Goal: Information Seeking & Learning: Find specific fact

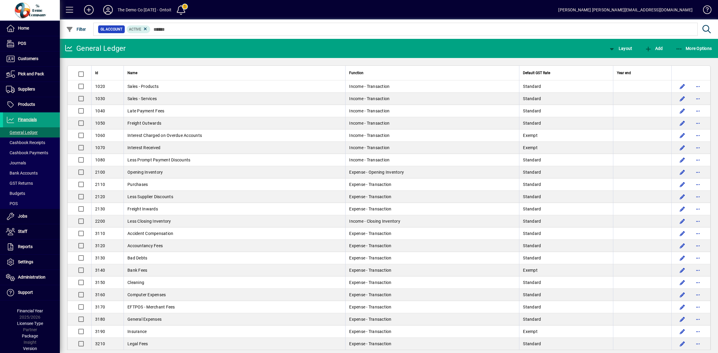
click at [193, 30] on input "text" at bounding box center [421, 29] width 542 height 8
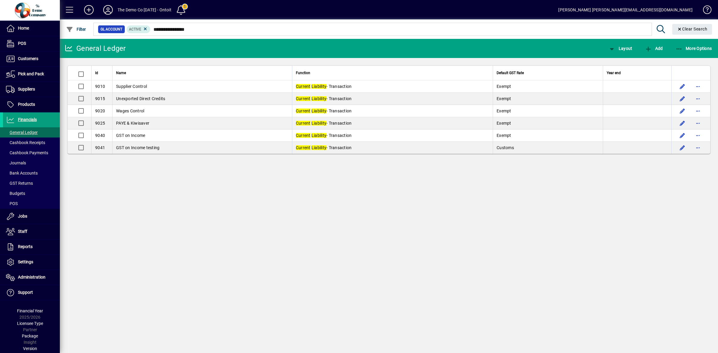
type input "**********"
